Goal: Task Accomplishment & Management: Manage account settings

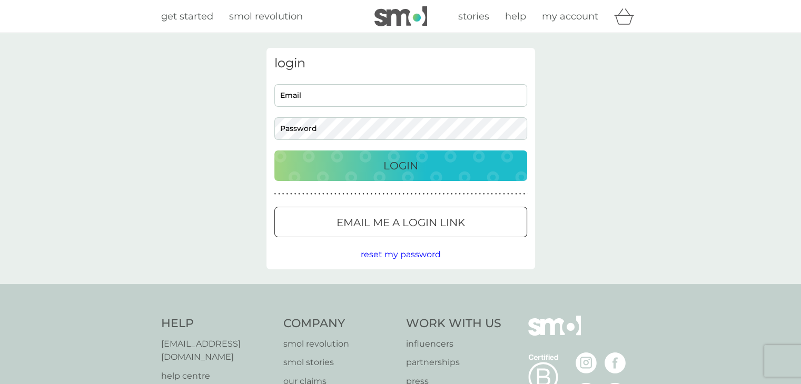
type input "[PERSON_NAME][EMAIL_ADDRESS][DOMAIN_NAME]"
click at [435, 160] on div "Login" at bounding box center [401, 165] width 232 height 17
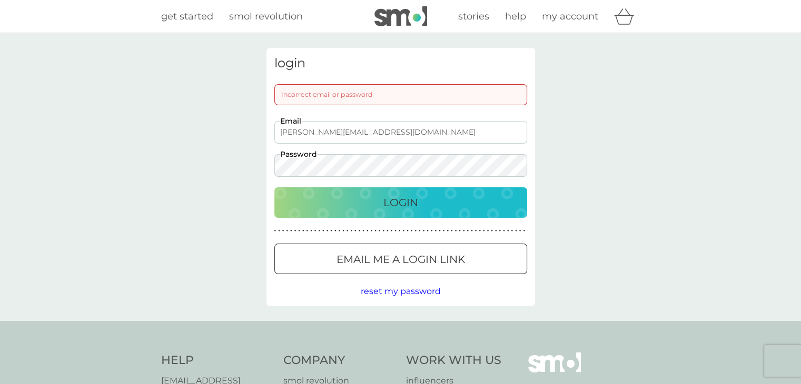
click at [335, 100] on div "Incorrect email or password" at bounding box center [400, 94] width 253 height 21
click at [319, 133] on input "[PERSON_NAME][EMAIL_ADDRESS][DOMAIN_NAME]" at bounding box center [400, 132] width 253 height 23
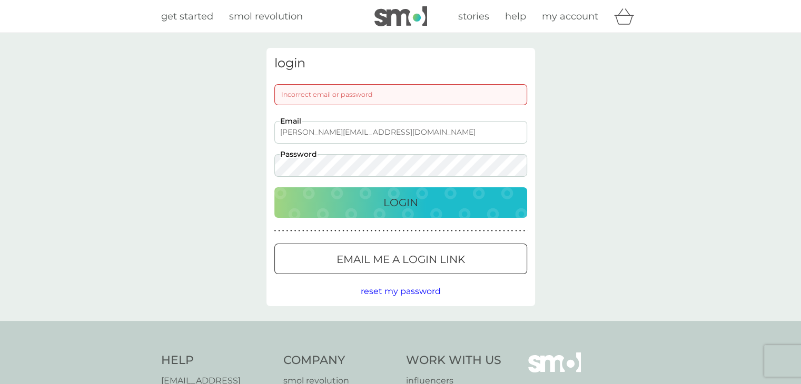
click at [426, 259] on p "Email me a login link" at bounding box center [401, 259] width 129 height 17
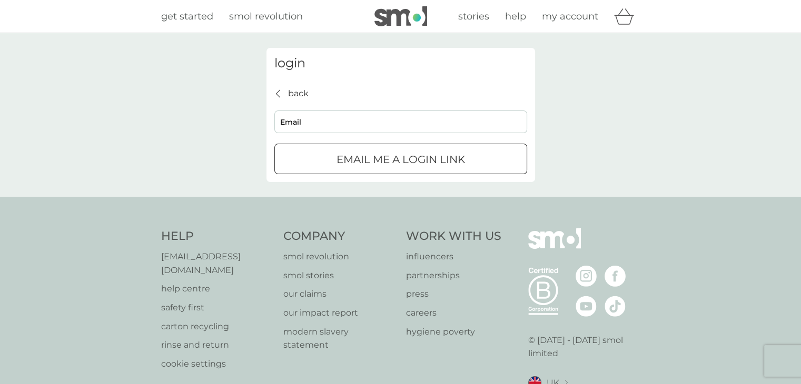
click at [337, 127] on input "Email" at bounding box center [400, 122] width 253 height 23
type input "[PERSON_NAME][EMAIL_ADDRESS][DOMAIN_NAME]"
click at [392, 159] on div "submit" at bounding box center [401, 159] width 38 height 11
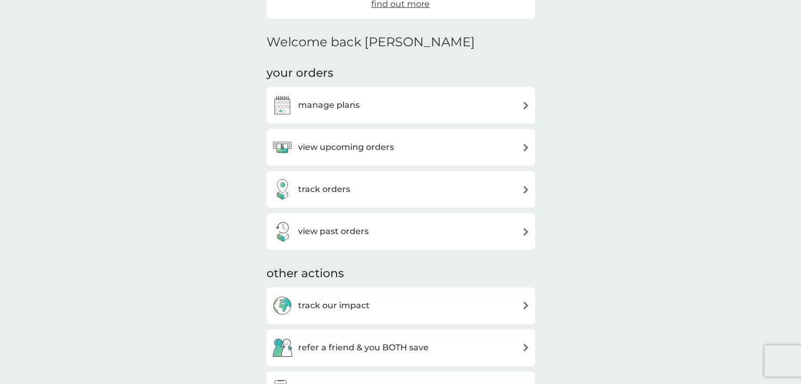
scroll to position [245, 0]
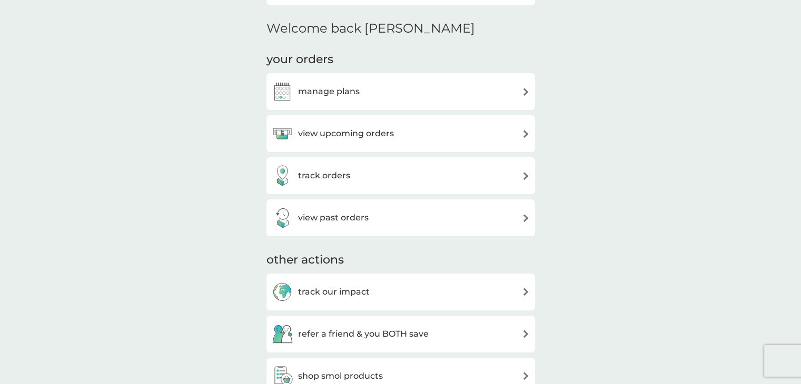
click at [415, 91] on div "manage plans" at bounding box center [401, 91] width 258 height 21
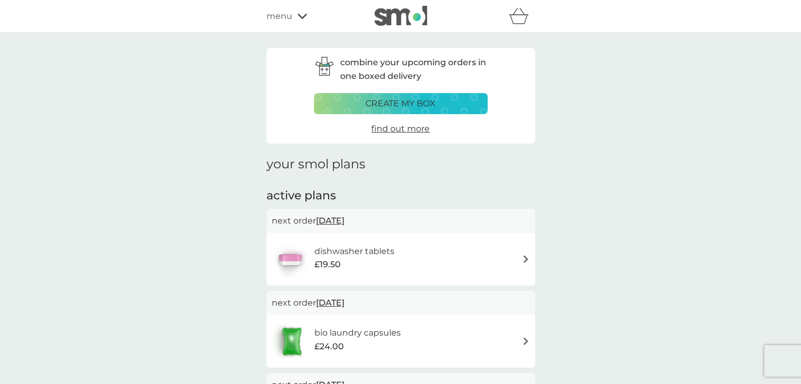
click at [344, 222] on span "28 Sep 2025" at bounding box center [330, 221] width 28 height 21
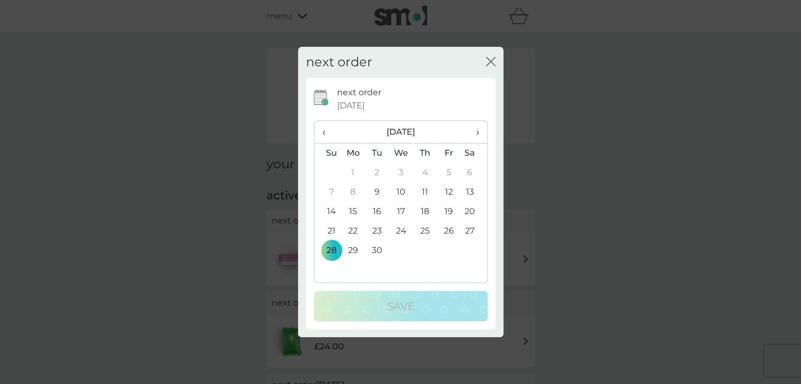
click at [478, 133] on span "›" at bounding box center [473, 132] width 11 height 22
click at [332, 192] on td "7" at bounding box center [327, 192] width 27 height 19
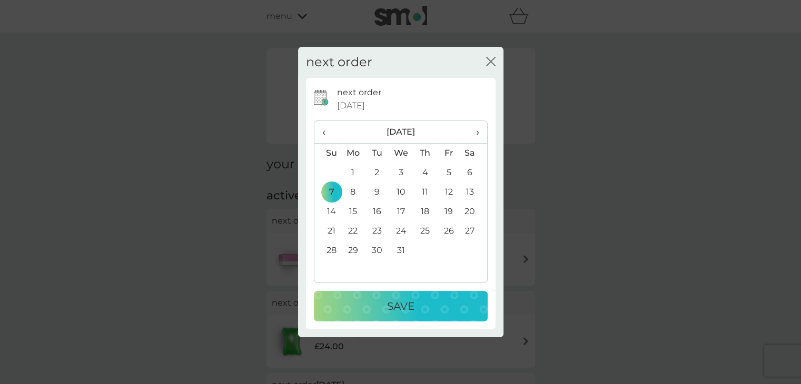
click at [415, 307] on div "Save" at bounding box center [400, 306] width 153 height 17
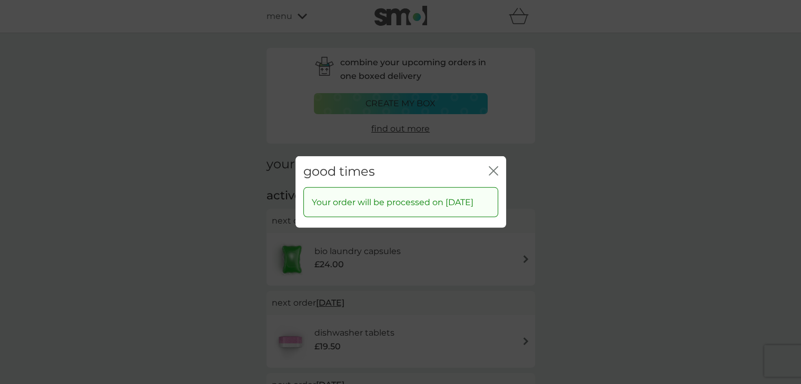
click at [493, 167] on icon "close" at bounding box center [491, 171] width 4 height 8
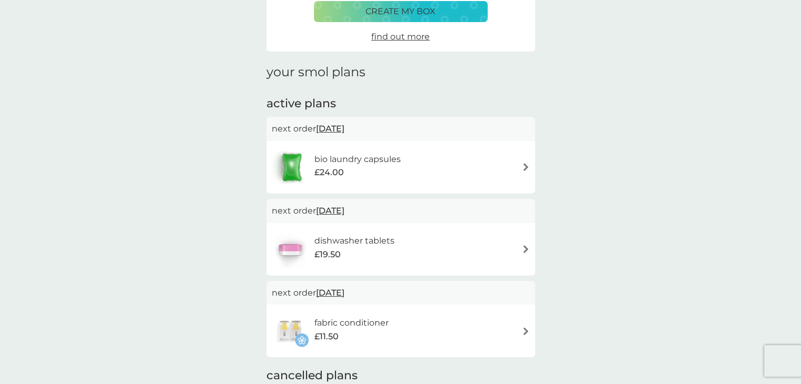
scroll to position [96, 0]
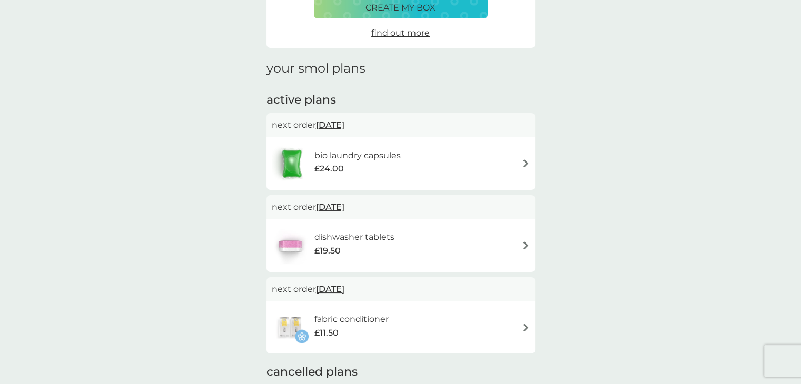
click at [339, 291] on span "28 Feb 2026" at bounding box center [330, 289] width 28 height 21
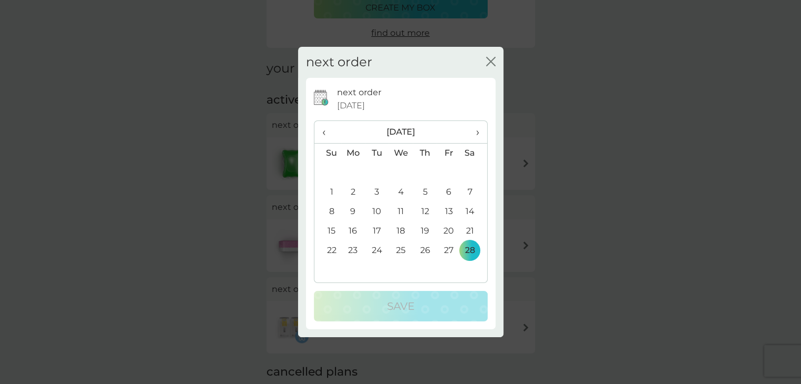
click at [322, 129] on span "‹" at bounding box center [327, 132] width 11 height 22
click at [326, 210] on td "11" at bounding box center [327, 211] width 27 height 19
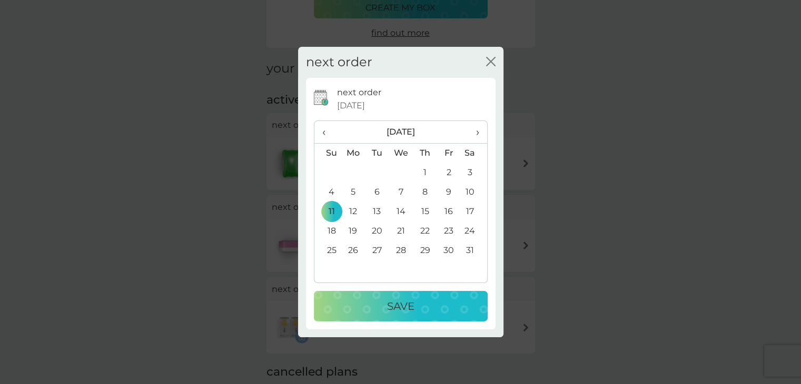
click at [413, 303] on p "Save" at bounding box center [400, 306] width 27 height 17
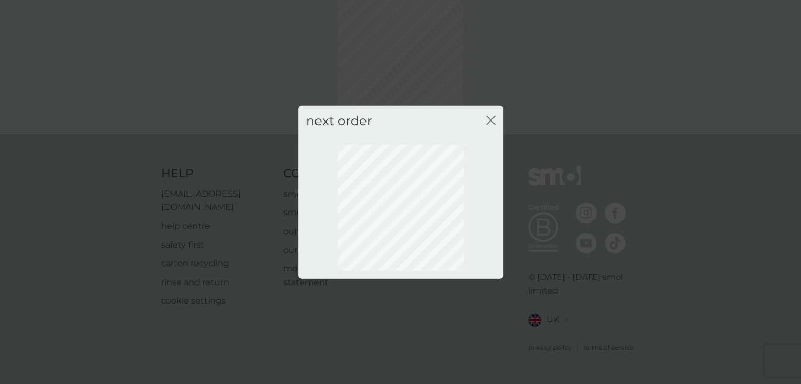
scroll to position [57, 0]
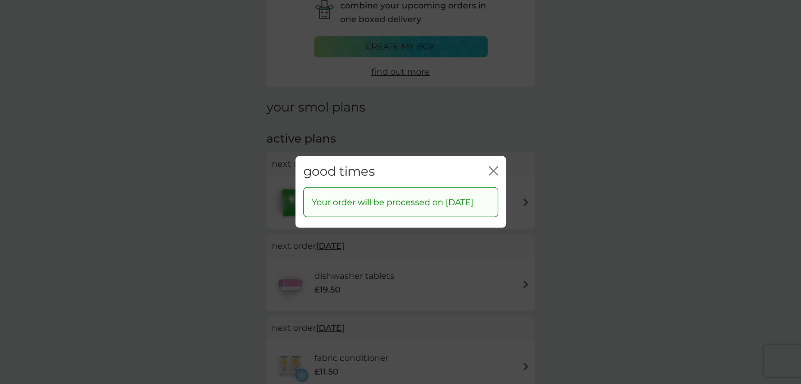
click at [490, 167] on icon "close" at bounding box center [491, 171] width 4 height 8
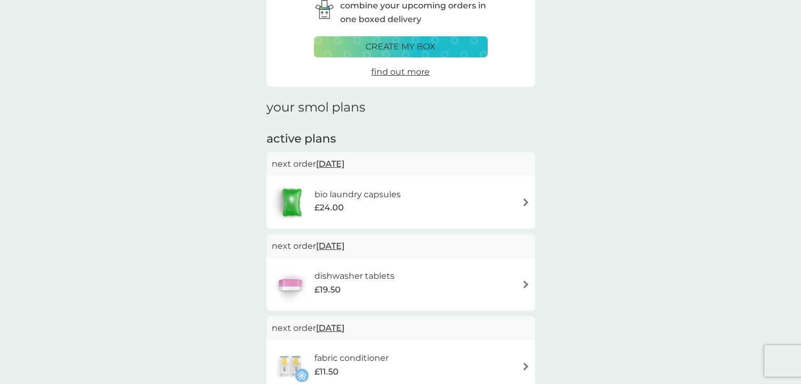
click at [337, 245] on span "7 Dec 2025" at bounding box center [330, 246] width 28 height 21
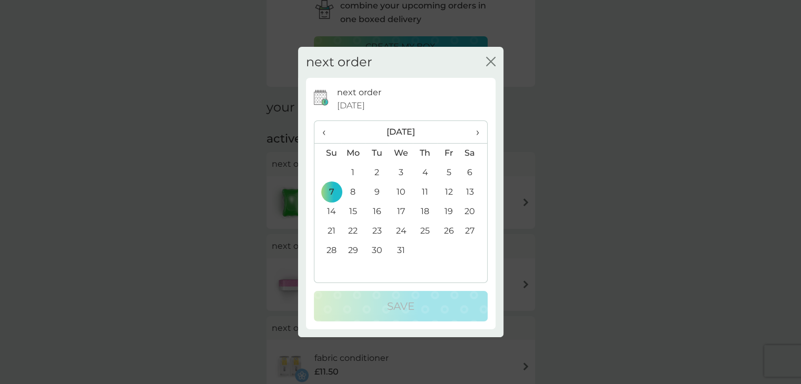
click at [478, 130] on span "›" at bounding box center [473, 132] width 11 height 22
click at [329, 213] on td "11" at bounding box center [327, 211] width 27 height 19
click at [331, 190] on td "4" at bounding box center [327, 192] width 27 height 19
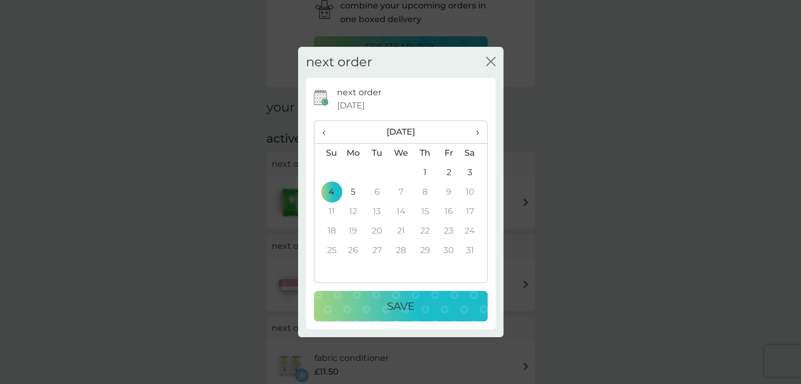
click at [330, 212] on td "11" at bounding box center [327, 211] width 27 height 19
click at [455, 130] on th "January 2026" at bounding box center [401, 132] width 120 height 23
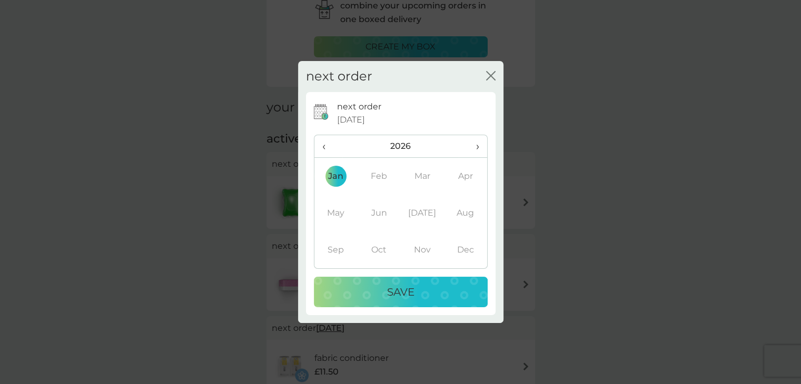
click at [334, 175] on td "Jan" at bounding box center [335, 176] width 43 height 37
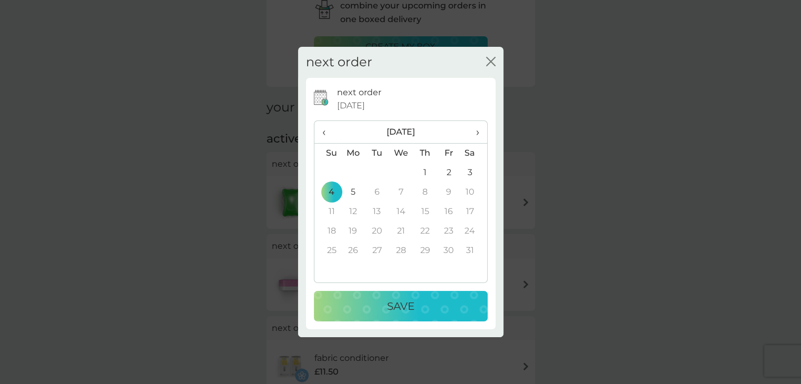
click at [330, 191] on td "4" at bounding box center [327, 192] width 27 height 19
click at [404, 304] on p "Save" at bounding box center [400, 306] width 27 height 17
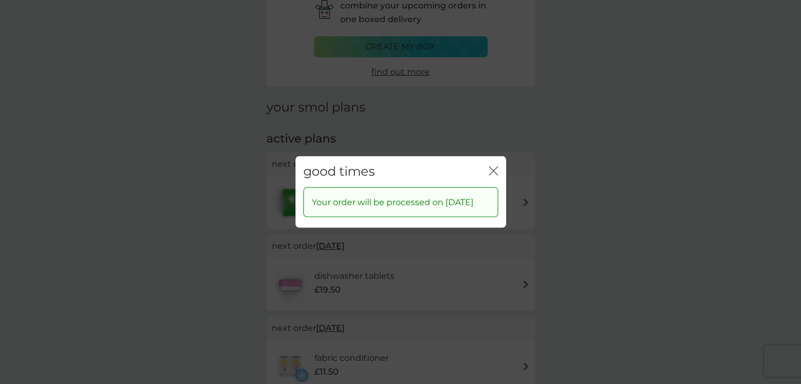
click at [495, 164] on div "close" at bounding box center [493, 171] width 9 height 15
click at [495, 167] on icon "close" at bounding box center [495, 171] width 4 height 8
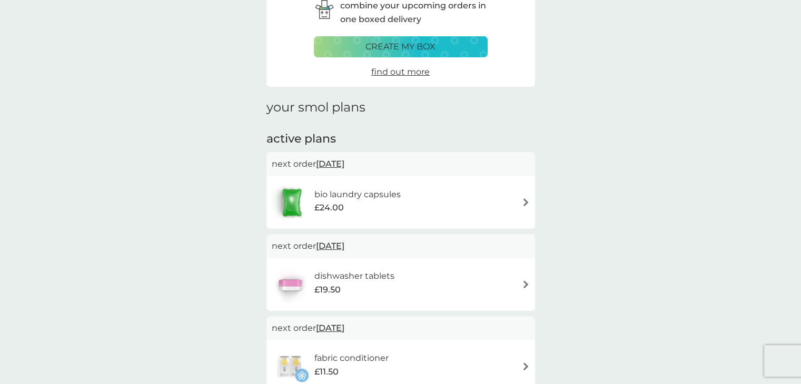
click at [340, 328] on span "11 Jan 2026" at bounding box center [330, 328] width 28 height 21
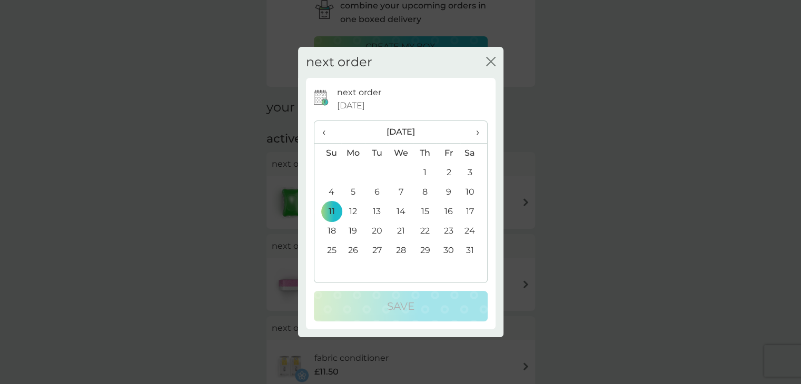
click at [331, 192] on td "4" at bounding box center [327, 192] width 27 height 19
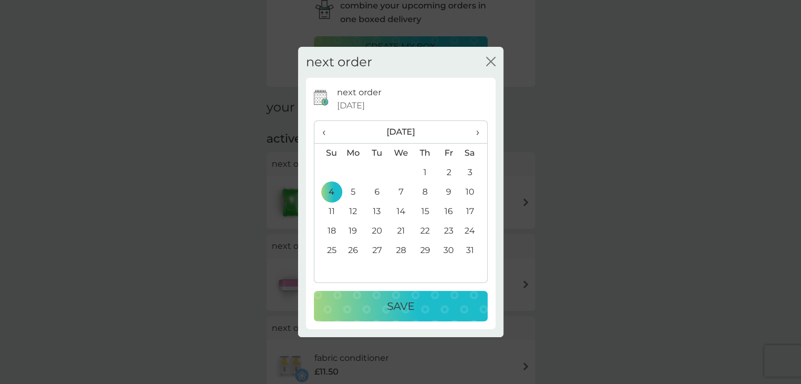
click at [405, 302] on p "Save" at bounding box center [400, 306] width 27 height 17
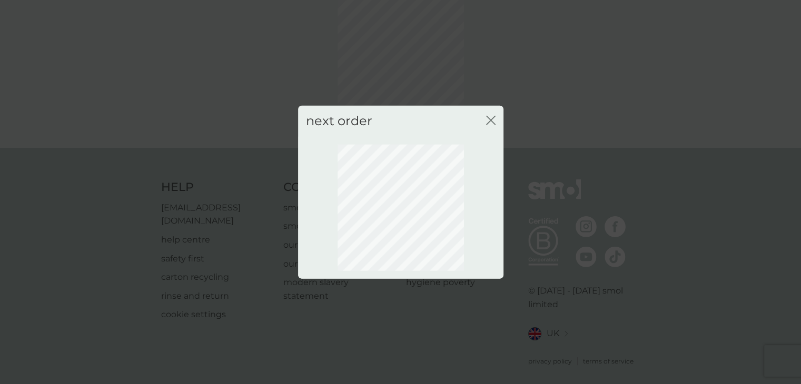
click at [490, 119] on icon "close" at bounding box center [489, 120] width 4 height 8
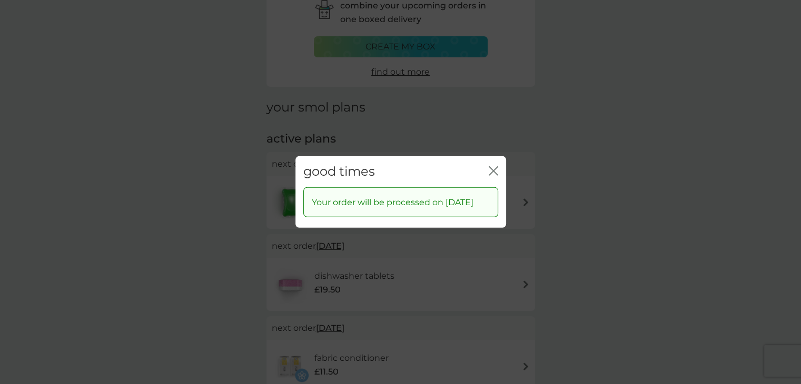
click at [496, 166] on icon "close" at bounding box center [493, 170] width 9 height 9
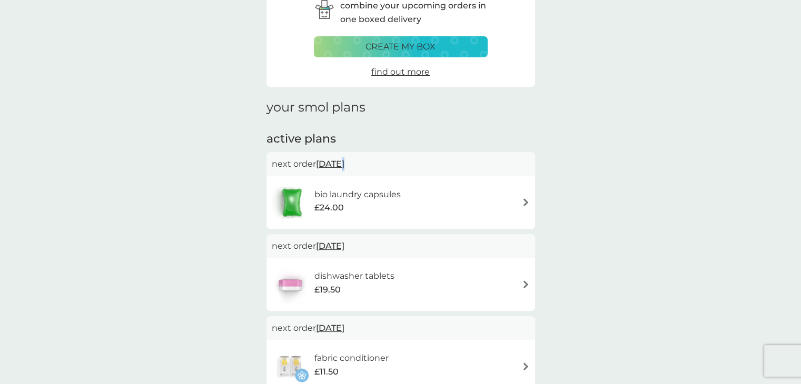
click at [343, 162] on span "24 Nov 2025" at bounding box center [330, 164] width 28 height 21
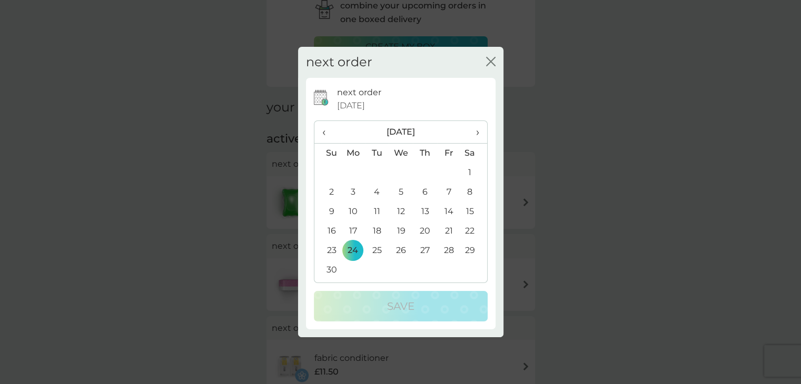
click at [476, 133] on span "›" at bounding box center [473, 132] width 11 height 22
click at [329, 192] on td "4" at bounding box center [327, 192] width 27 height 19
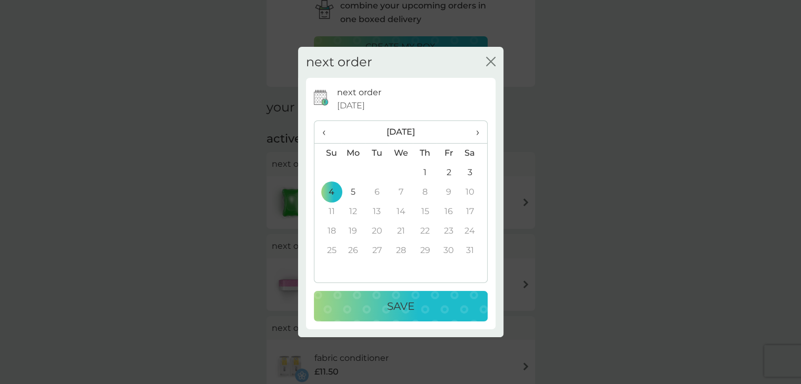
click at [407, 306] on p "Save" at bounding box center [400, 306] width 27 height 17
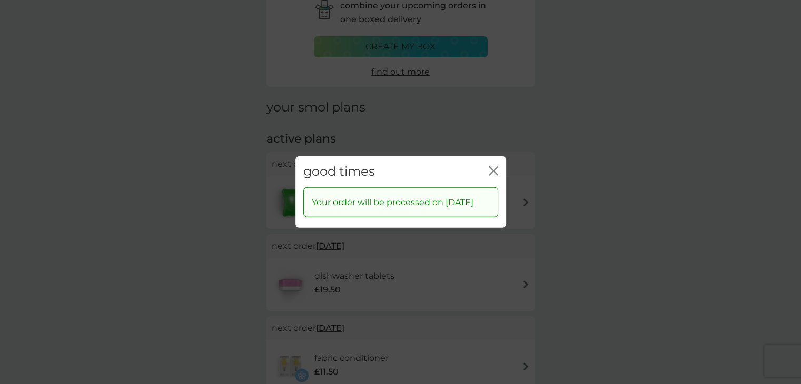
click at [491, 166] on icon "close" at bounding box center [493, 170] width 9 height 9
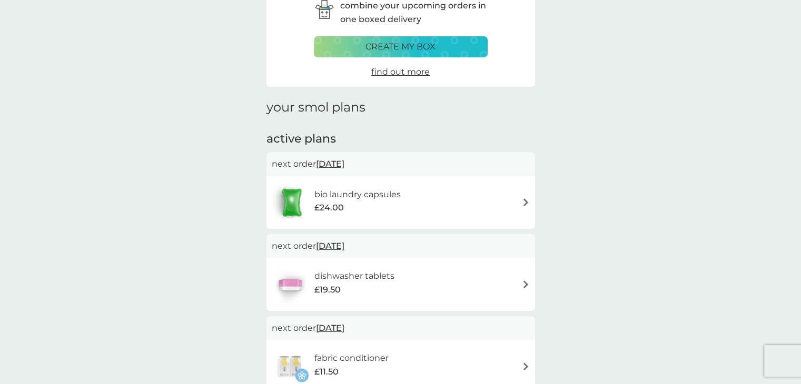
drag, startPoint x: 550, startPoint y: 217, endPoint x: 492, endPoint y: 205, distance: 58.6
click at [550, 217] on div "combine your upcoming orders in one boxed delivery create my box find out more …" at bounding box center [400, 249] width 801 height 546
click at [341, 165] on span "4 Jan 2026" at bounding box center [330, 164] width 28 height 21
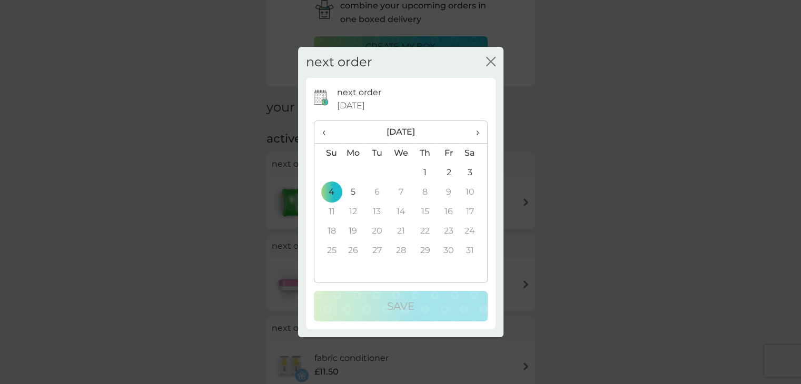
click at [651, 186] on div "next order close next order 4 Jan 2026 ‹ January 2026 › Su Mo Tu We Th Fr Sa 28…" at bounding box center [400, 192] width 801 height 384
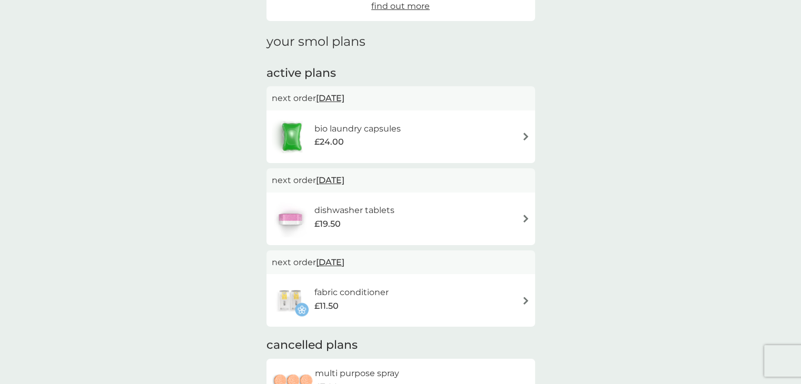
scroll to position [0, 0]
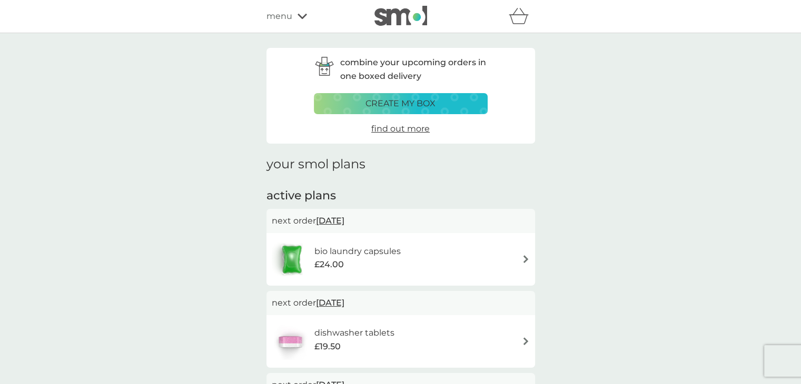
click at [398, 98] on p "create my box" at bounding box center [400, 104] width 70 height 14
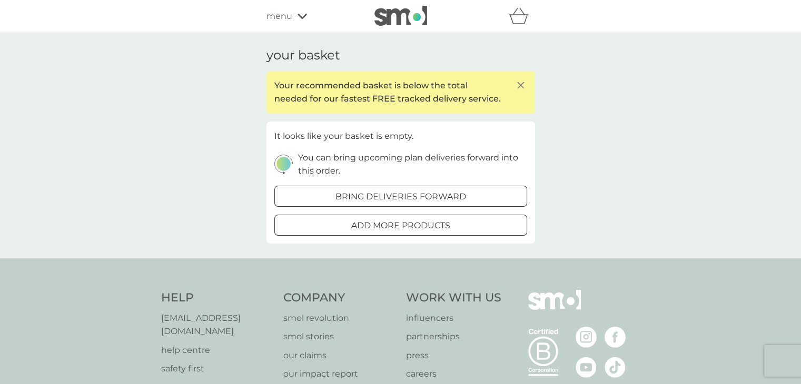
click at [474, 192] on div "bring deliveries forward" at bounding box center [401, 197] width 252 height 14
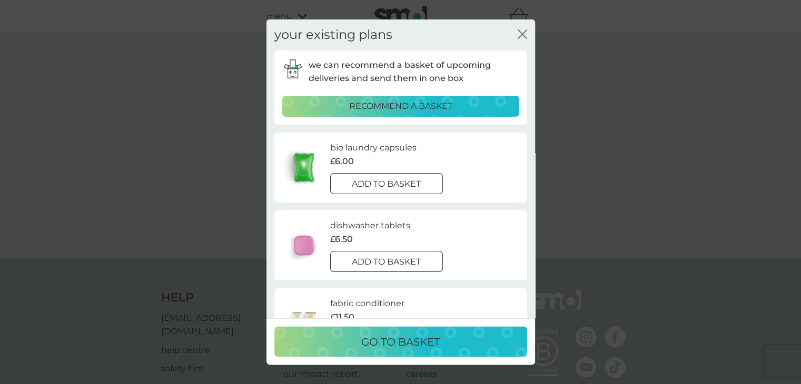
click at [522, 35] on icon "close" at bounding box center [522, 33] width 9 height 9
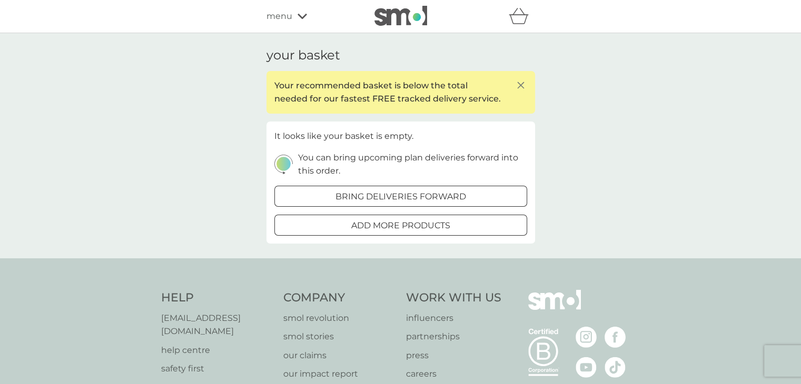
click at [394, 13] on img at bounding box center [400, 16] width 53 height 20
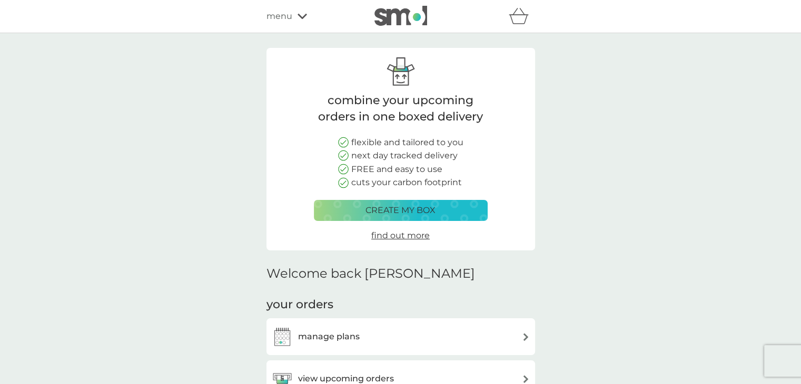
click at [422, 211] on p "create my box" at bounding box center [400, 211] width 70 height 14
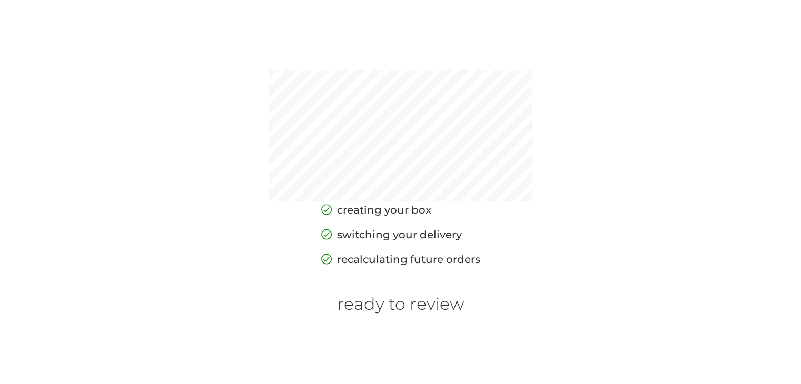
click at [404, 311] on h6 "ready to review" at bounding box center [400, 304] width 127 height 20
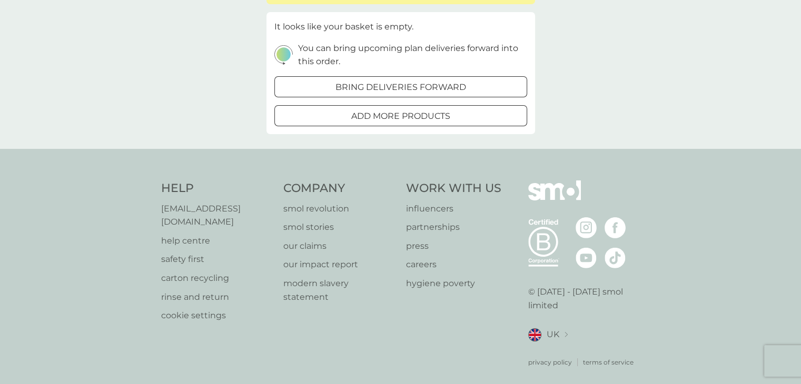
click at [439, 91] on p "bring deliveries forward" at bounding box center [400, 88] width 131 height 14
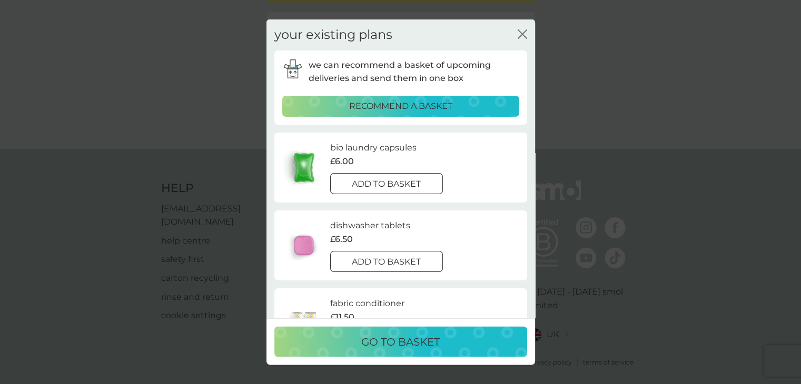
click at [426, 183] on div "add to basket" at bounding box center [387, 184] width 112 height 14
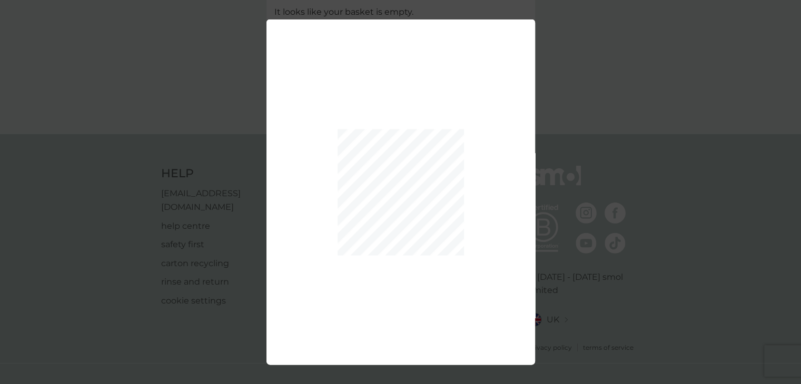
scroll to position [59, 0]
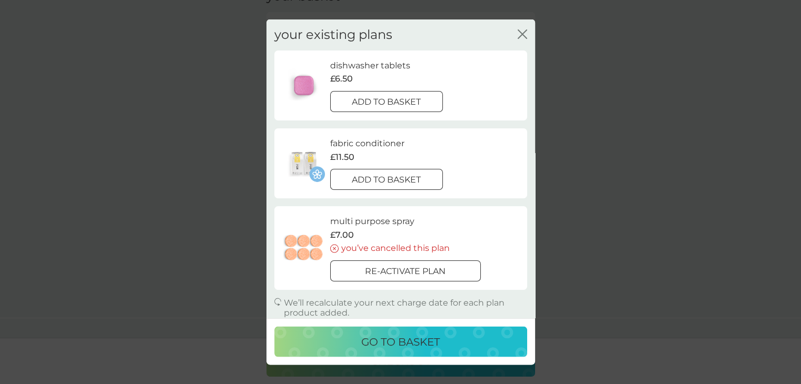
click at [397, 101] on div at bounding box center [387, 101] width 38 height 11
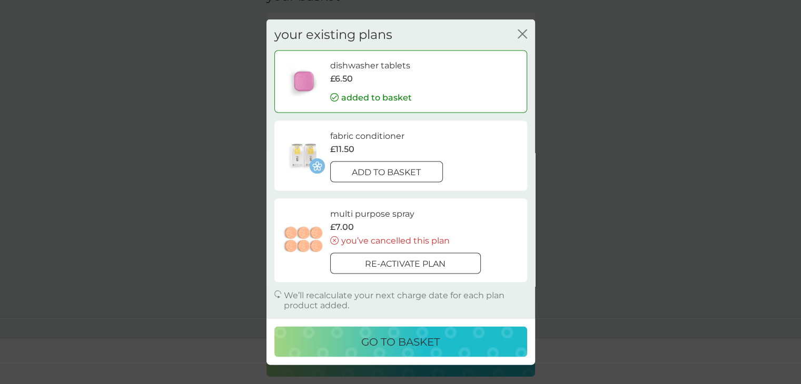
click at [406, 172] on p "add to basket" at bounding box center [386, 172] width 69 height 14
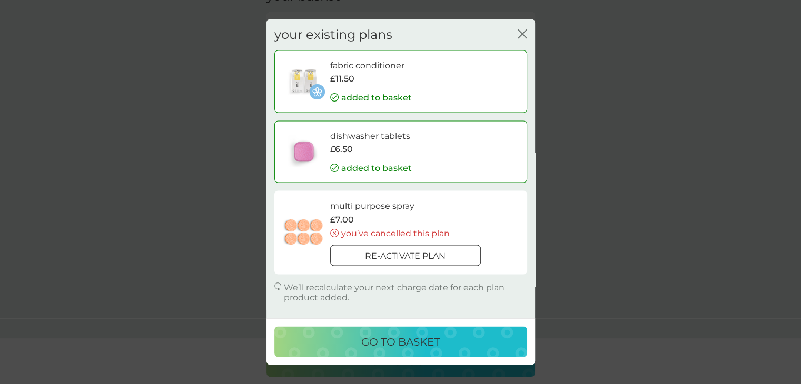
click at [424, 345] on p "go to basket" at bounding box center [400, 342] width 78 height 17
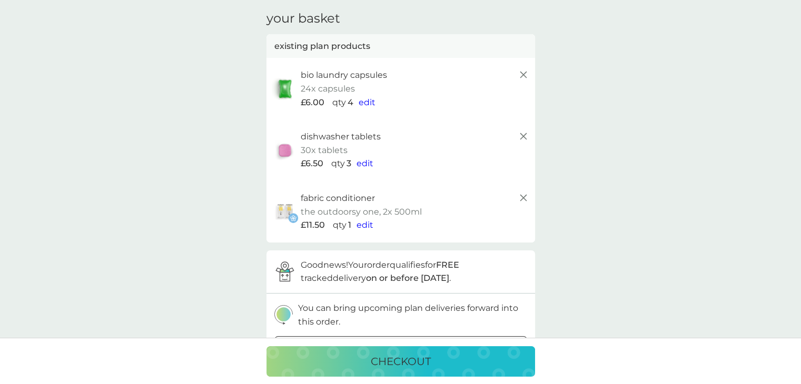
scroll to position [0, 0]
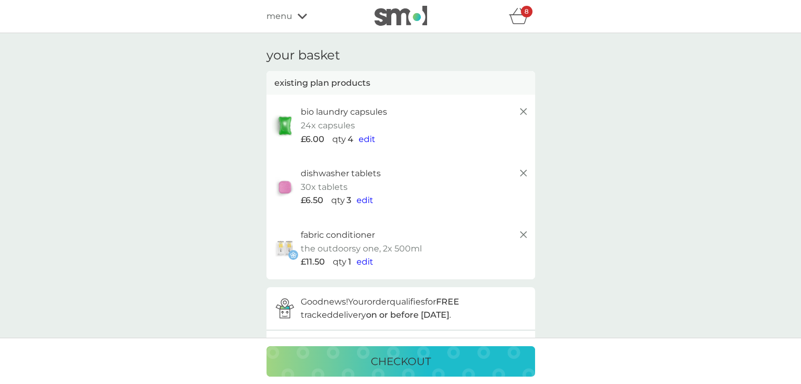
click at [529, 13] on div "8" at bounding box center [527, 12] width 12 height 12
click at [525, 12] on p "8" at bounding box center [527, 12] width 4 height 0
click at [401, 14] on img at bounding box center [400, 16] width 53 height 20
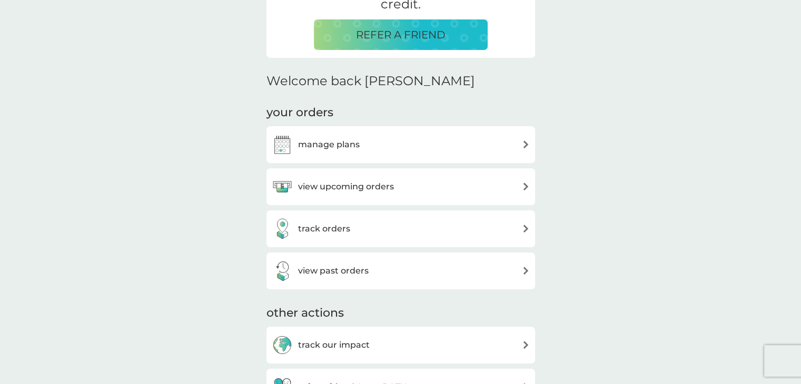
scroll to position [295, 0]
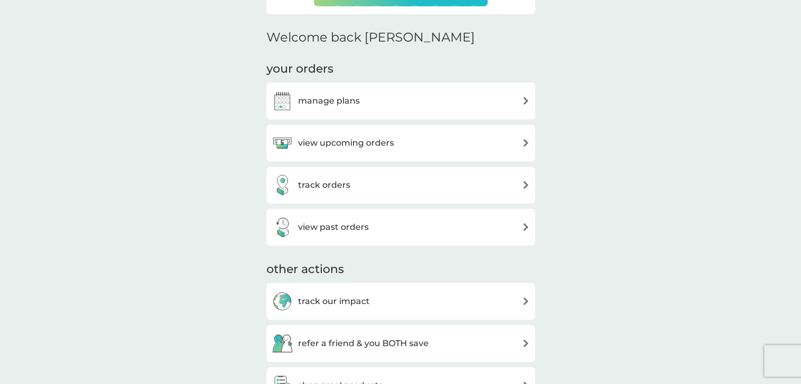
click at [397, 97] on div "manage plans" at bounding box center [401, 101] width 258 height 21
